Goal: Information Seeking & Learning: Check status

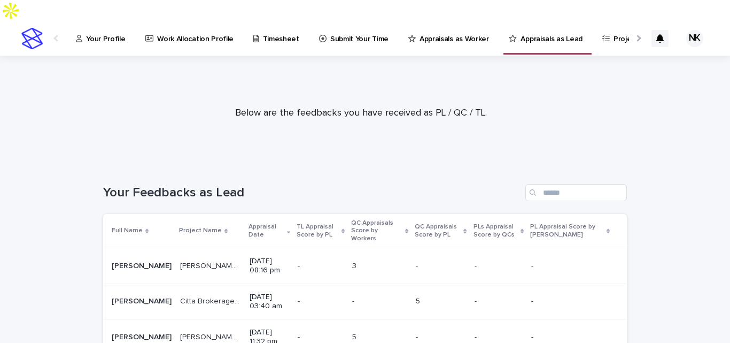
click at [110, 24] on link "Your Profile" at bounding box center [103, 37] width 56 height 33
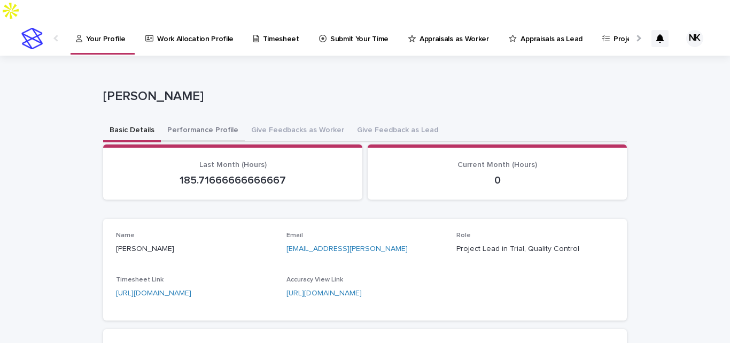
click at [163, 120] on button "Performance Profile" at bounding box center [203, 131] width 84 height 22
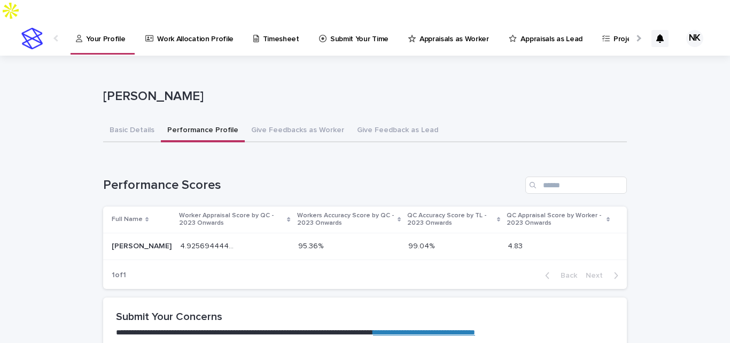
click at [560, 25] on link "Appraisals as Lead" at bounding box center [548, 37] width 80 height 33
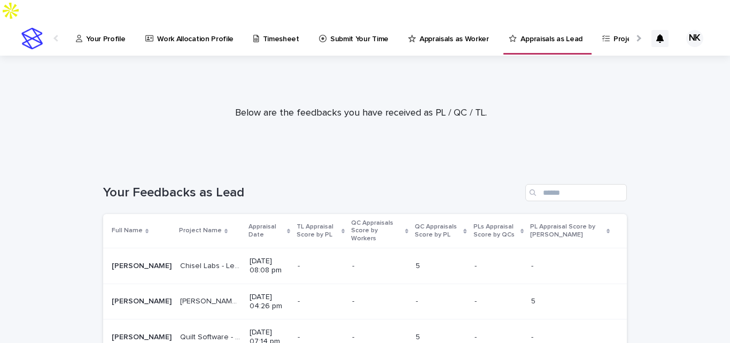
click at [249, 221] on p "Appraisal Date" at bounding box center [267, 231] width 36 height 20
click at [428, 22] on p "Appraisals as Worker" at bounding box center [455, 32] width 70 height 22
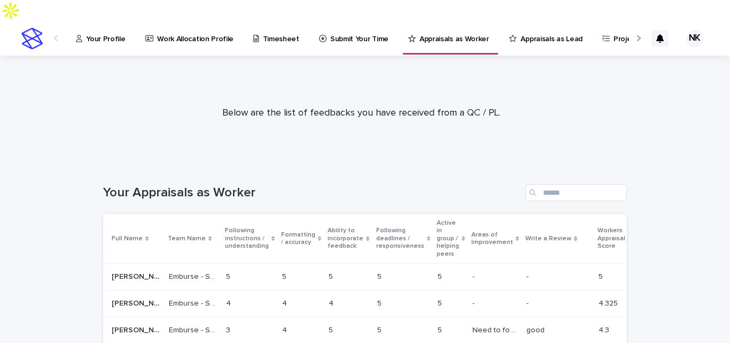
click at [550, 21] on p "Appraisals as Lead" at bounding box center [551, 32] width 61 height 22
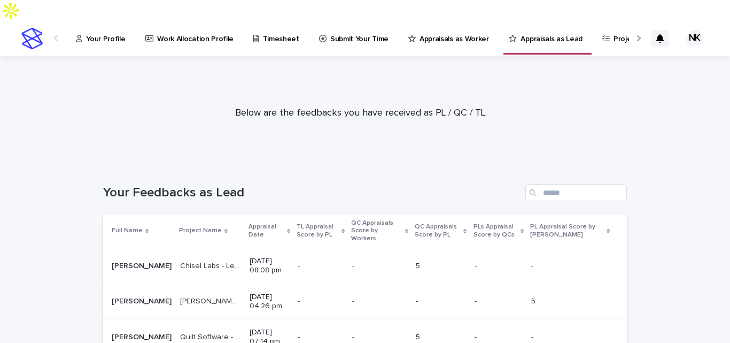
click at [267, 221] on div "Appraisal Date" at bounding box center [270, 231] width 42 height 20
click at [259, 221] on p "Appraisal Date" at bounding box center [267, 231] width 36 height 20
click at [104, 21] on p "Your Profile" at bounding box center [105, 32] width 39 height 22
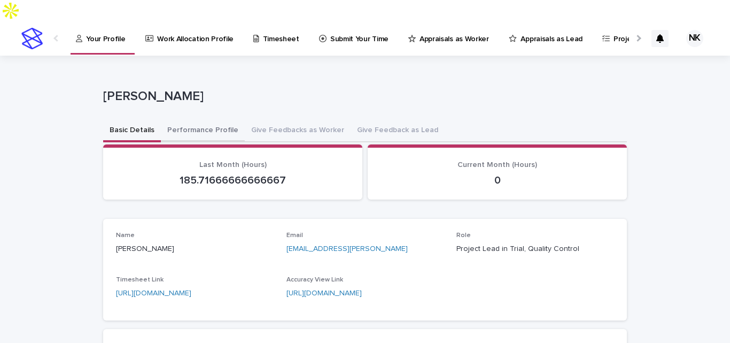
click at [192, 120] on button "Performance Profile" at bounding box center [203, 131] width 84 height 22
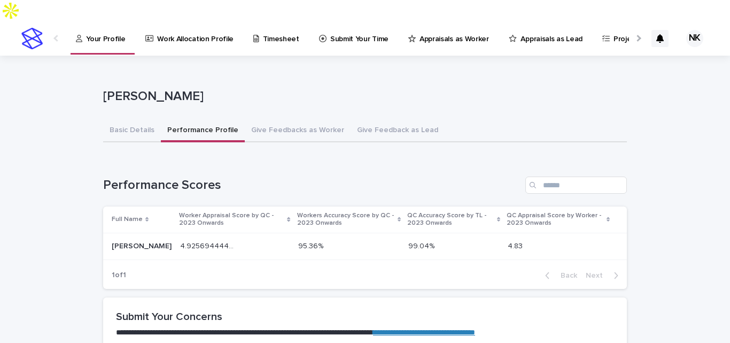
click at [520, 242] on p at bounding box center [559, 246] width 102 height 9
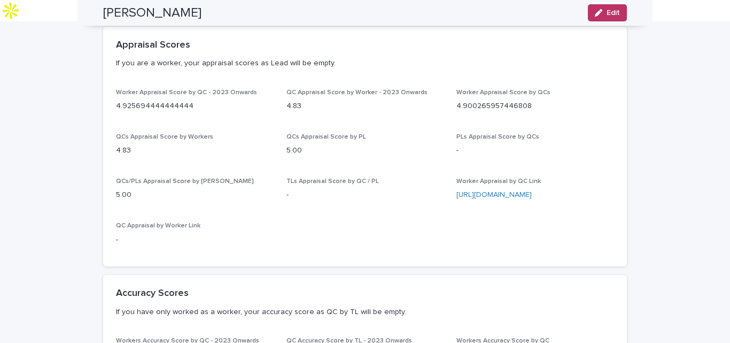
scroll to position [214, 0]
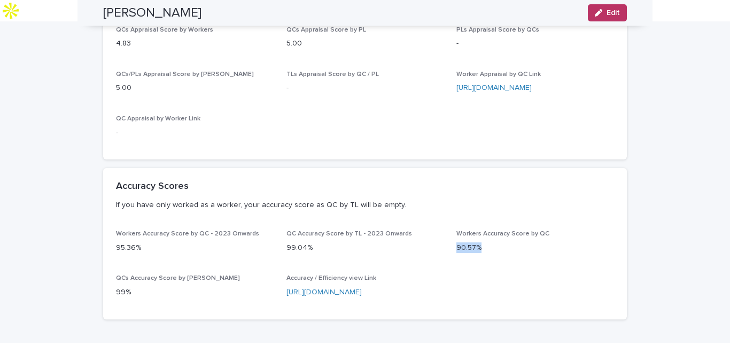
drag, startPoint x: 454, startPoint y: 225, endPoint x: 484, endPoint y: 228, distance: 30.6
click at [484, 242] on p "90.57%" at bounding box center [536, 247] width 158 height 11
drag, startPoint x: 283, startPoint y: 226, endPoint x: 317, endPoint y: 227, distance: 33.7
click at [317, 242] on p "99.04%" at bounding box center [366, 247] width 158 height 11
click at [103, 230] on div "Workers Accuracy Score by QC - 2023 Onwards 95.36% QC Accuracy Score by TL - 20…" at bounding box center [365, 274] width 524 height 89
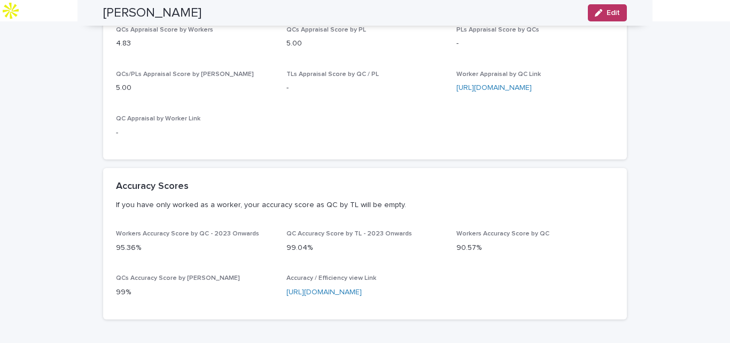
click at [117, 242] on p "95.36%" at bounding box center [195, 247] width 158 height 11
